Goal: Information Seeking & Learning: Learn about a topic

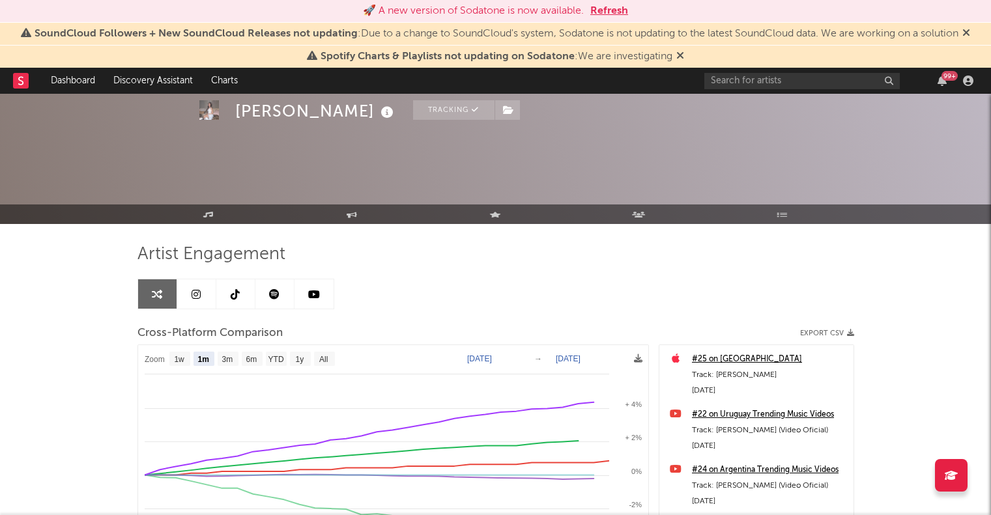
select select "1m"
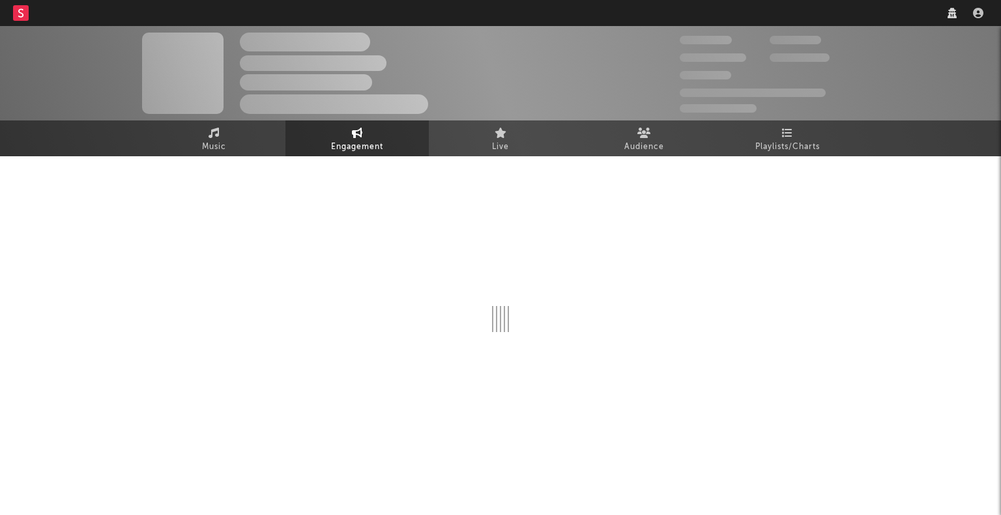
select select "1w"
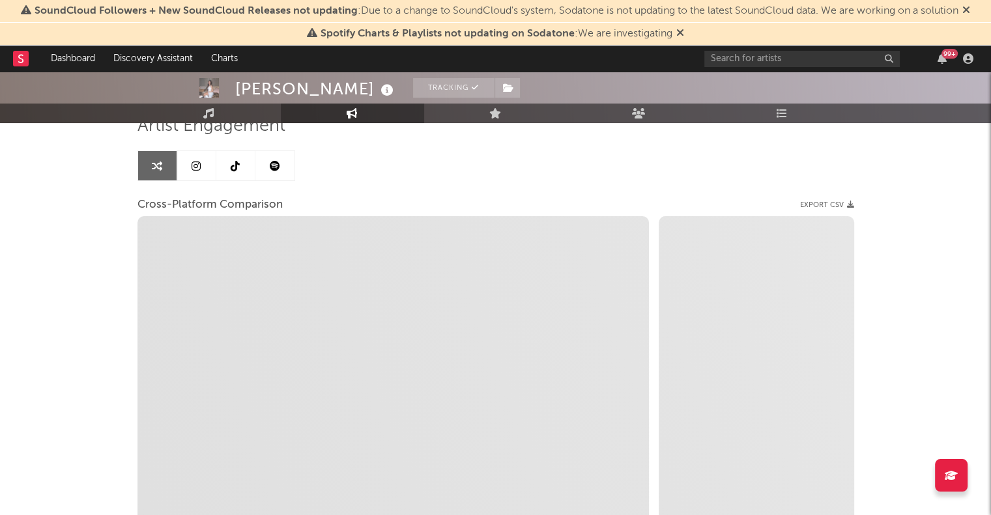
scroll to position [107, 0]
select select "1m"
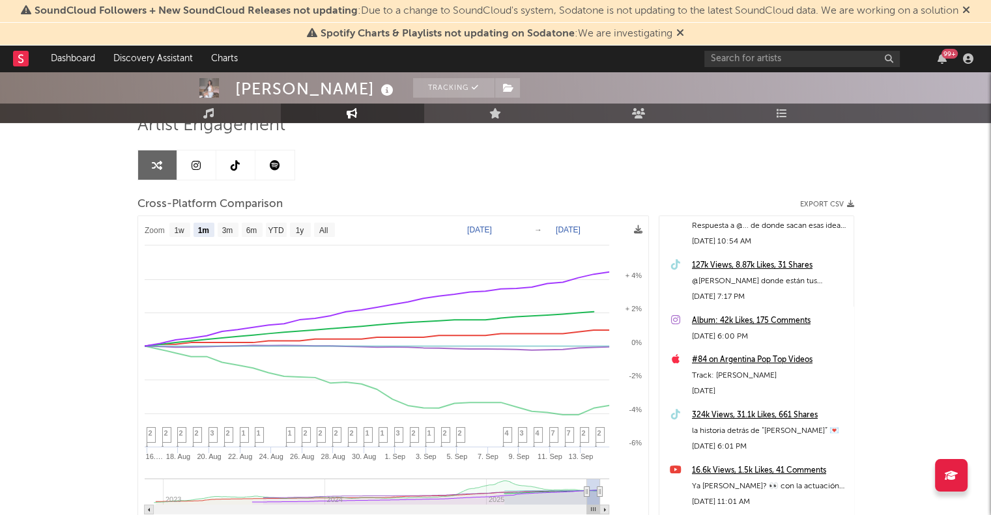
scroll to position [0, 0]
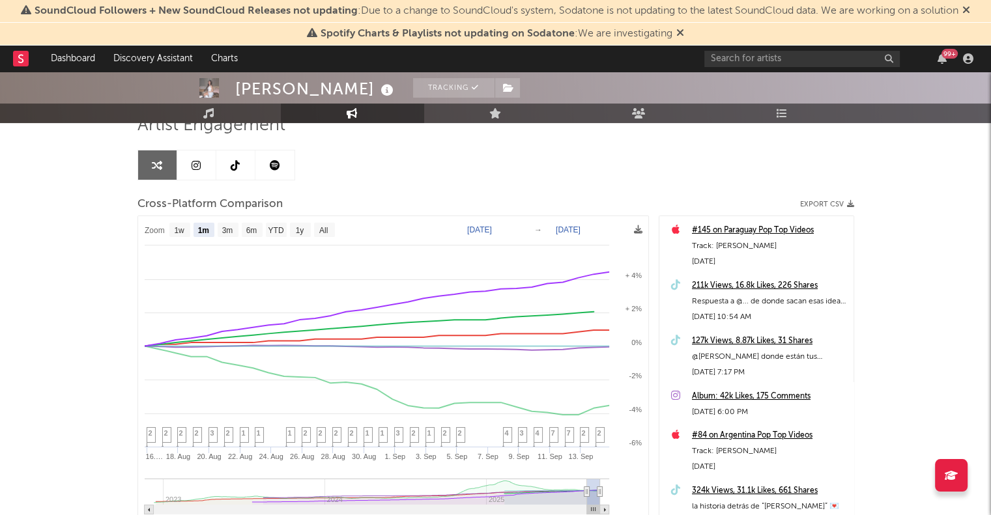
click at [728, 67] on div "99 +" at bounding box center [841, 59] width 274 height 26
click at [726, 53] on input "text" at bounding box center [801, 59] width 195 height 16
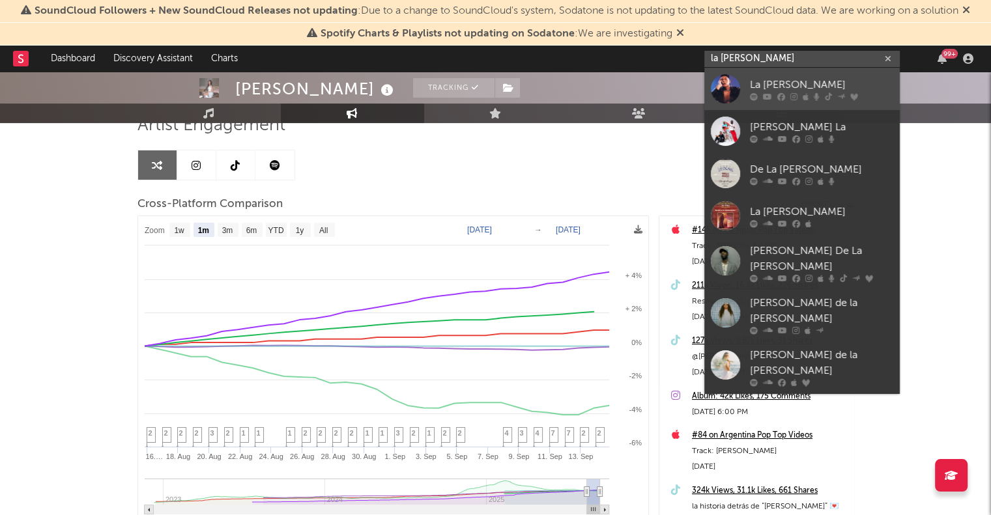
type input "la [PERSON_NAME]"
click at [727, 89] on div at bounding box center [725, 88] width 29 height 29
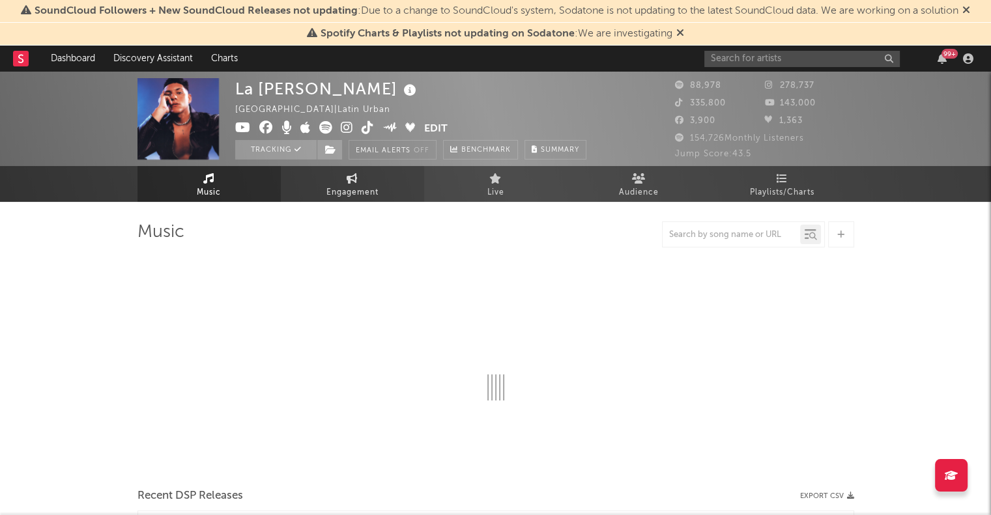
click at [370, 195] on span "Engagement" at bounding box center [352, 193] width 52 height 16
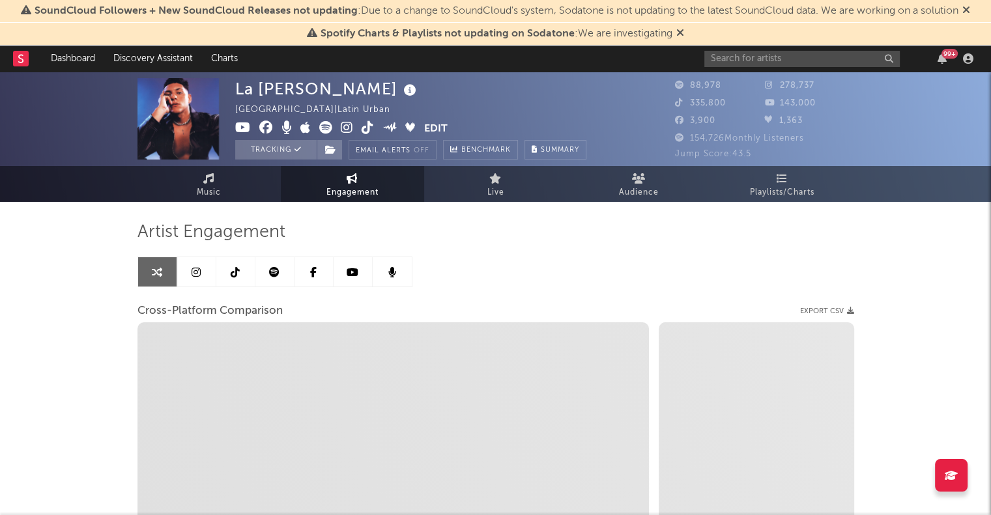
select select "1w"
select select "1m"
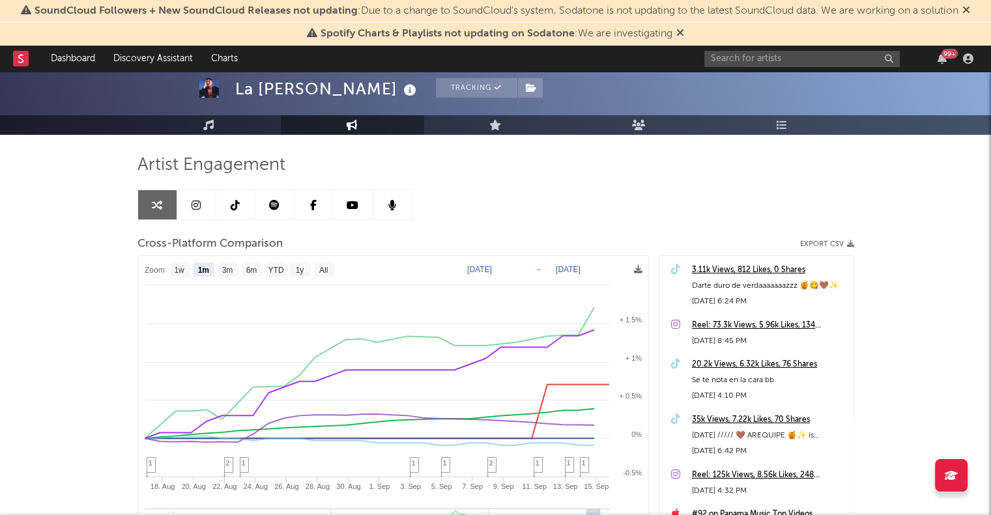
scroll to position [66, 0]
